Goal: Transaction & Acquisition: Book appointment/travel/reservation

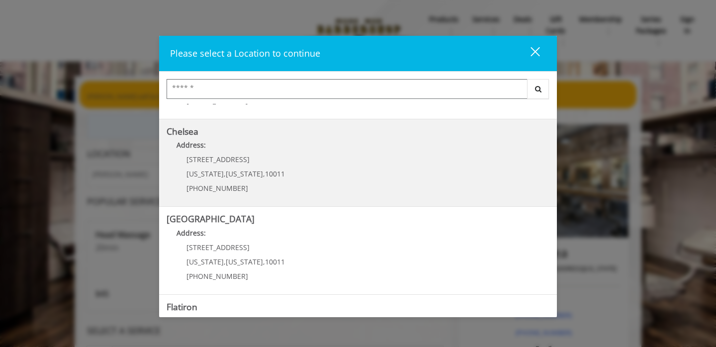
scroll to position [81, 0]
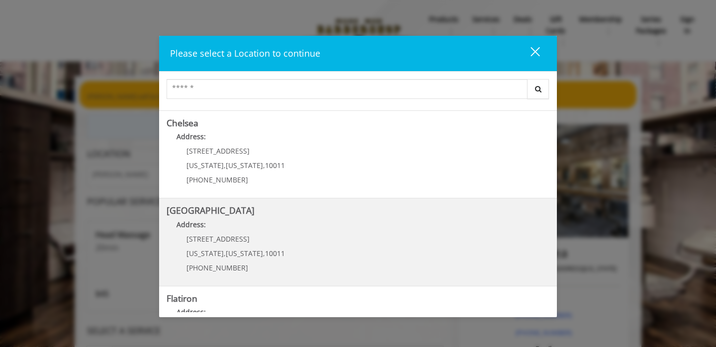
click at [306, 252] on Street "[GEOGRAPHIC_DATA] Address: [STREET_ADDRESS][US_STATE][US_STATE] (646) 850-0041" at bounding box center [357, 242] width 383 height 73
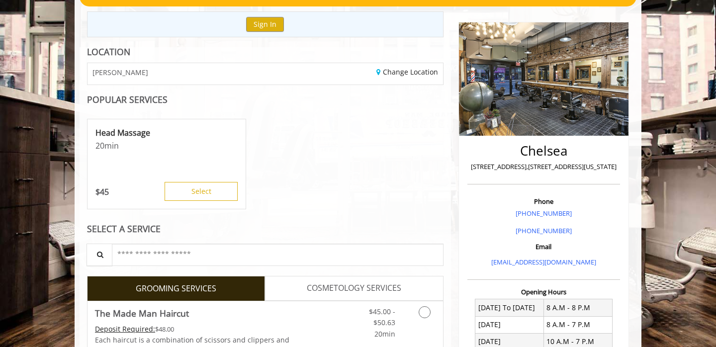
scroll to position [122, 0]
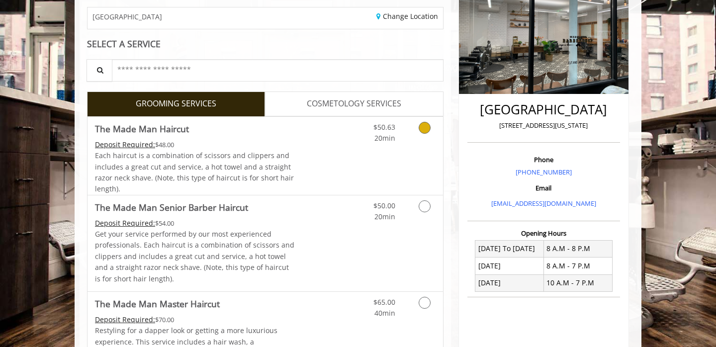
scroll to position [158, 0]
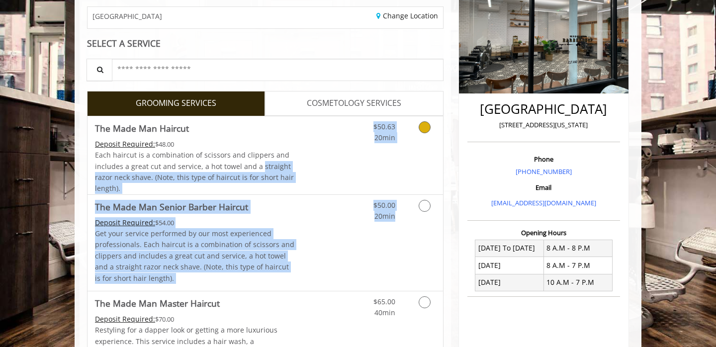
drag, startPoint x: 259, startPoint y: 170, endPoint x: 431, endPoint y: 220, distance: 179.1
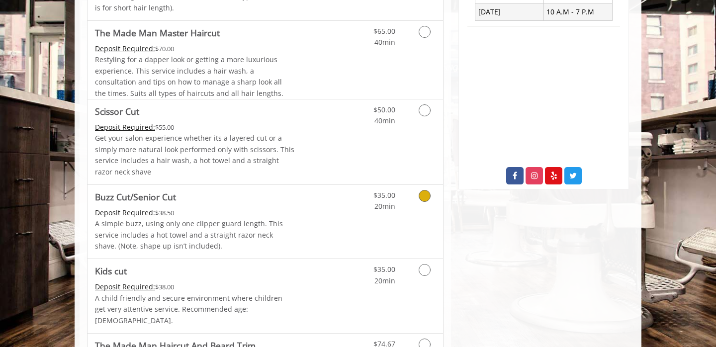
click at [234, 225] on p "A simple buzz, using only one clipper guard length. This service includes a hot…" at bounding box center [195, 234] width 200 height 33
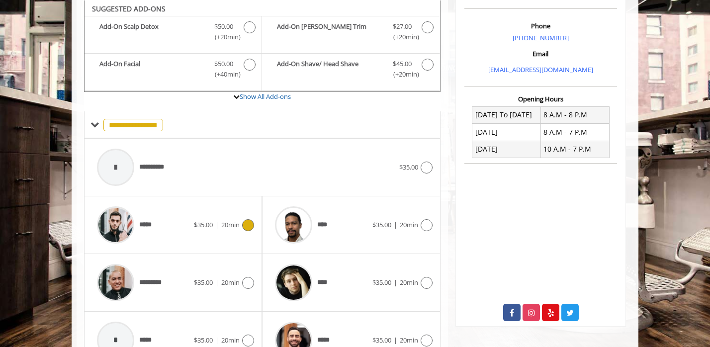
scroll to position [291, 0]
click at [199, 220] on span "$35.00 | 20min" at bounding box center [217, 225] width 46 height 10
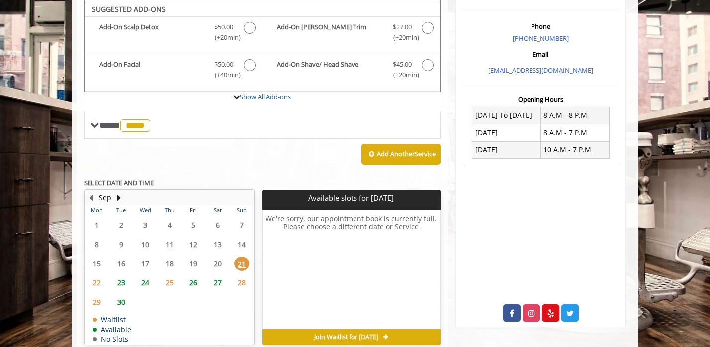
scroll to position [291, 0]
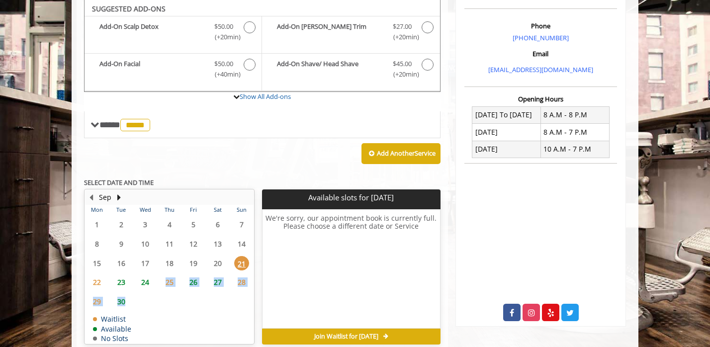
click at [131, 308] on tbody "1 2 3 4 5 6 7 8 9 10 11 12 13 14 15 16 17 18 19 20 21 22 23 24 25 26 27 28 29 3…" at bounding box center [169, 279] width 168 height 129
click at [143, 282] on span "24" at bounding box center [145, 282] width 15 height 14
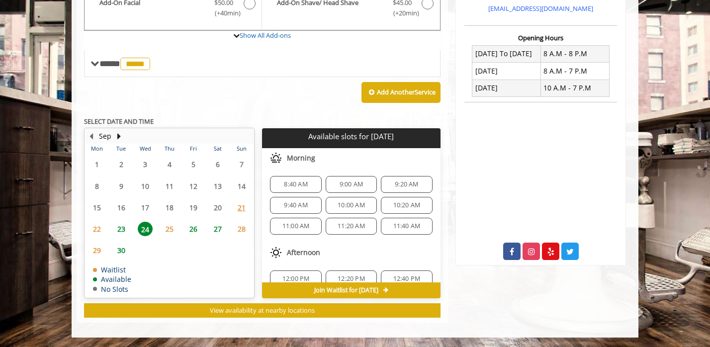
scroll to position [165, 0]
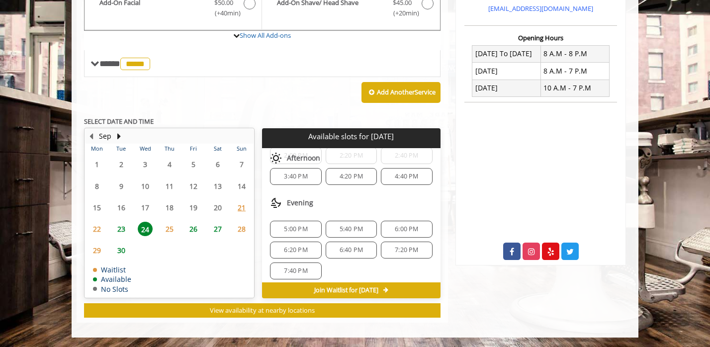
click at [353, 234] on div "5:40 PM" at bounding box center [351, 229] width 51 height 17
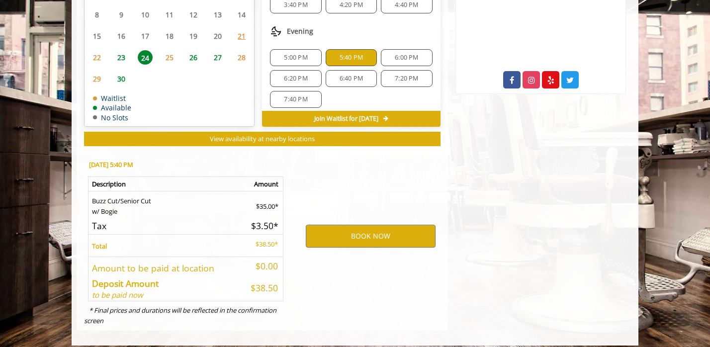
scroll to position [532, 0]
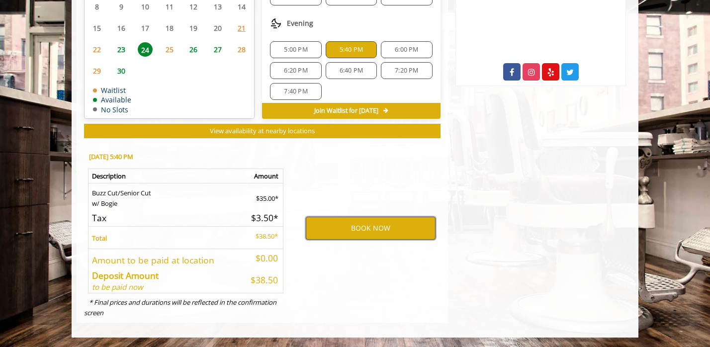
click at [364, 236] on button "BOOK NOW" at bounding box center [371, 228] width 130 height 23
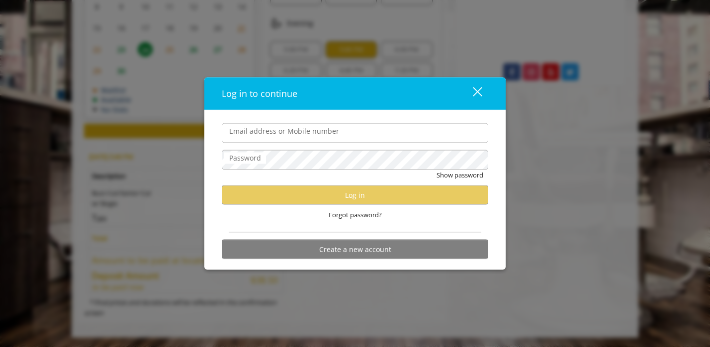
type input "**********"
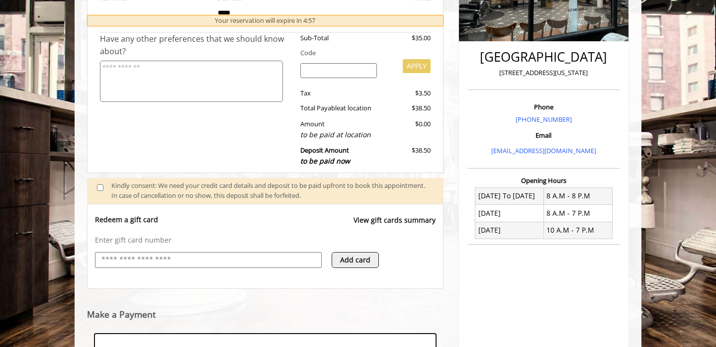
scroll to position [362, 0]
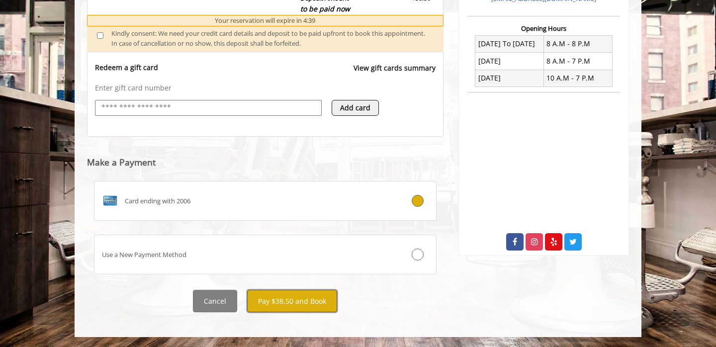
click at [302, 302] on button "Pay $38.50 and Book" at bounding box center [292, 301] width 90 height 22
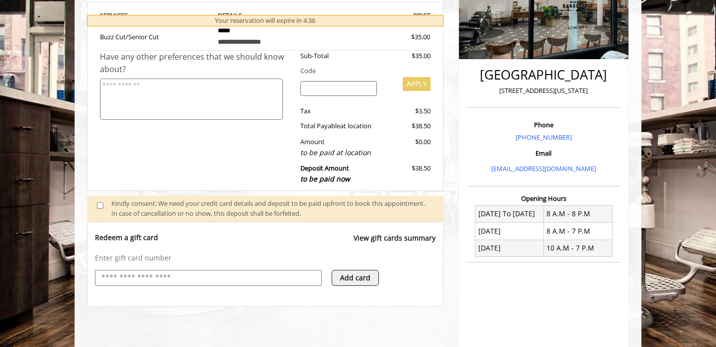
scroll to position [193, 0]
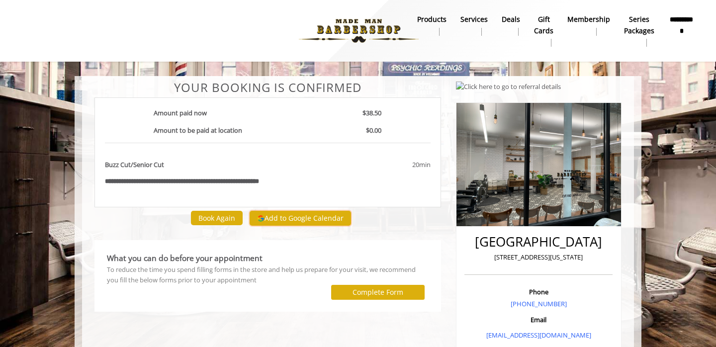
click at [288, 220] on button "Add to Google Calendar" at bounding box center [299, 218] width 101 height 15
